Goal: Task Accomplishment & Management: Manage account settings

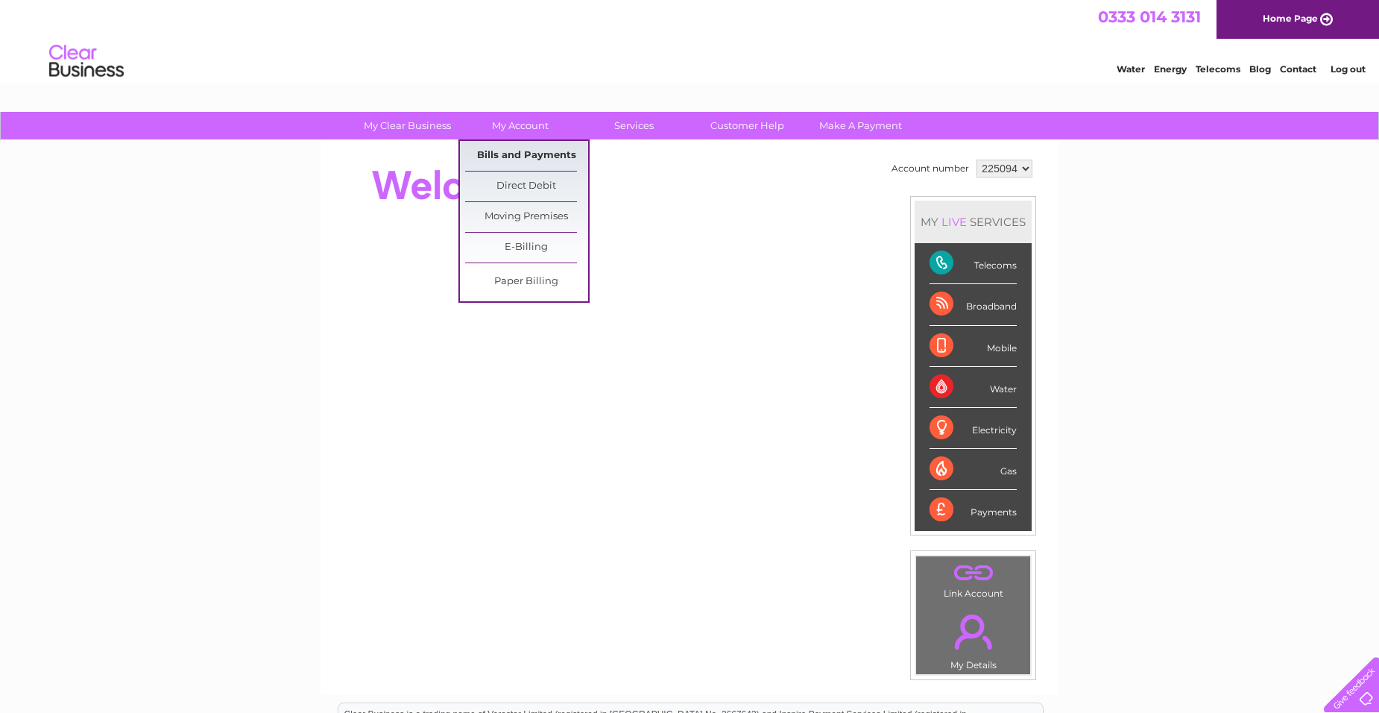
click at [528, 156] on link "Bills and Payments" at bounding box center [526, 156] width 123 height 30
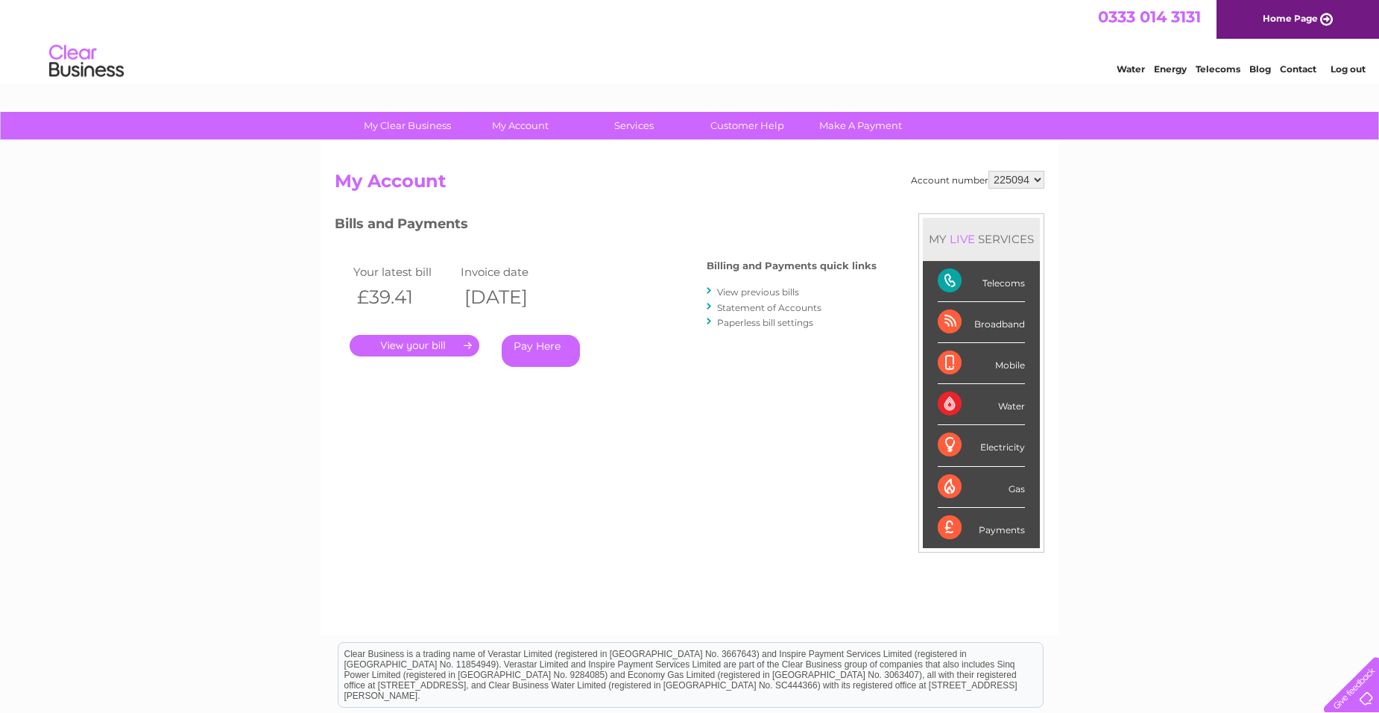
click at [411, 341] on link "." at bounding box center [415, 346] width 130 height 22
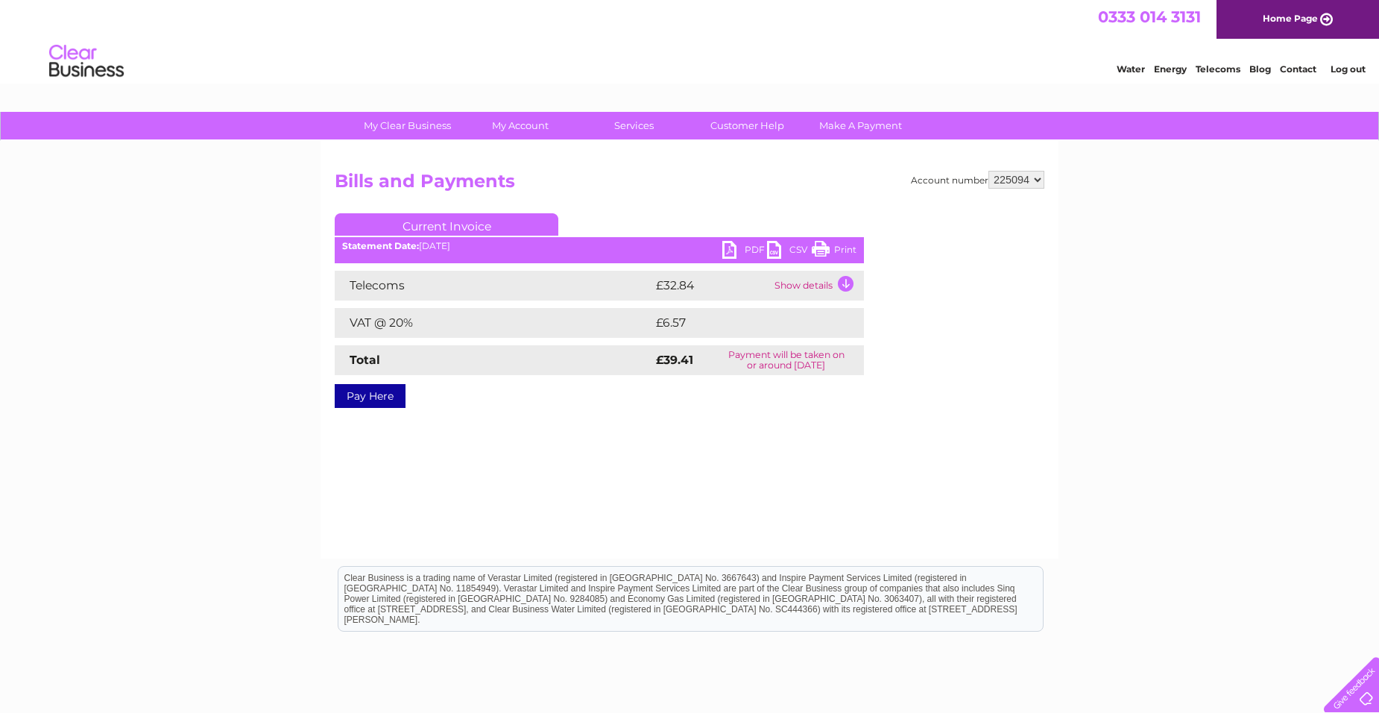
click at [729, 250] on link "PDF" at bounding box center [744, 252] width 45 height 22
